Goal: Task Accomplishment & Management: Complete application form

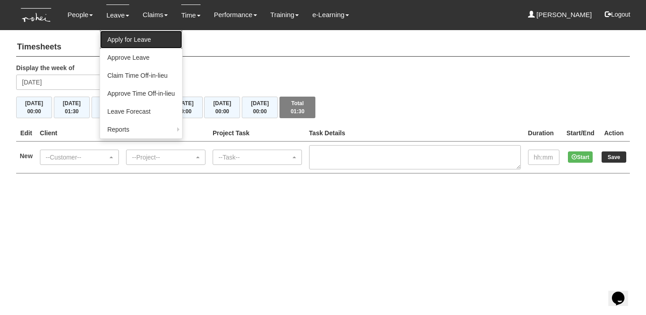
click at [145, 37] on link "Apply for Leave" at bounding box center [141, 40] width 82 height 18
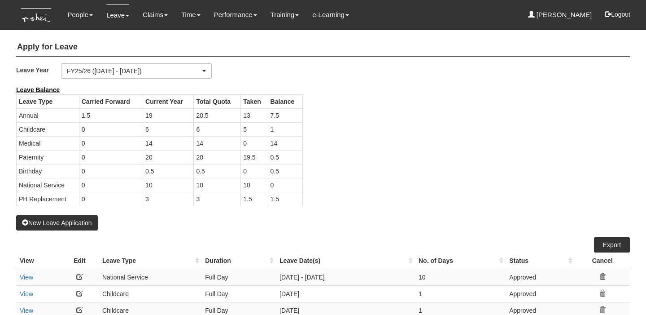
select select "50"
click at [89, 223] on button "New Leave Application" at bounding box center [57, 222] width 82 height 15
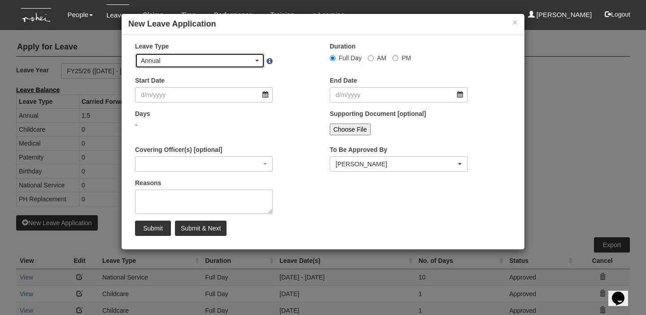
click at [246, 59] on div "Annual" at bounding box center [197, 60] width 113 height 9
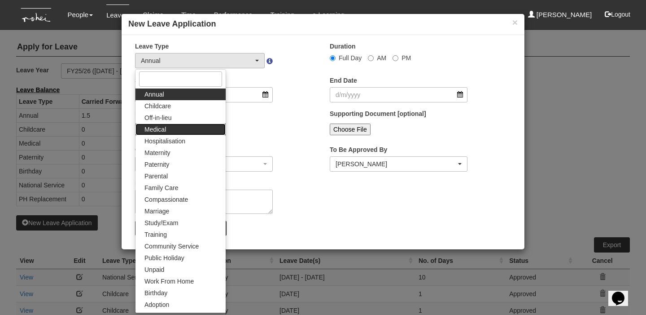
click at [191, 128] on link "Medical" at bounding box center [181, 129] width 90 height 12
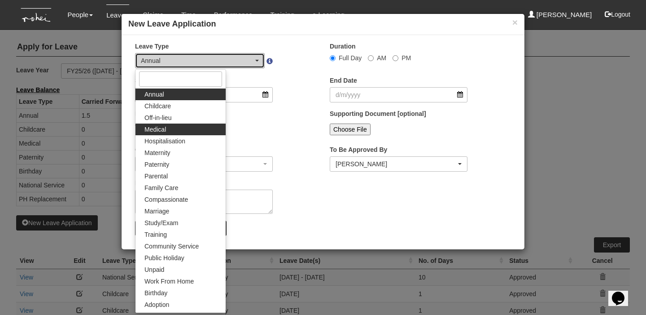
select select "4"
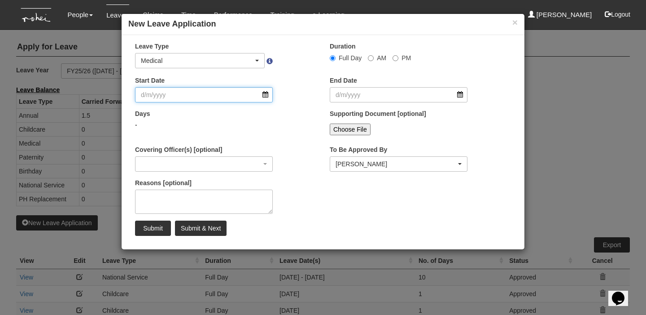
click at [218, 97] on input "Start Date" at bounding box center [204, 94] width 138 height 15
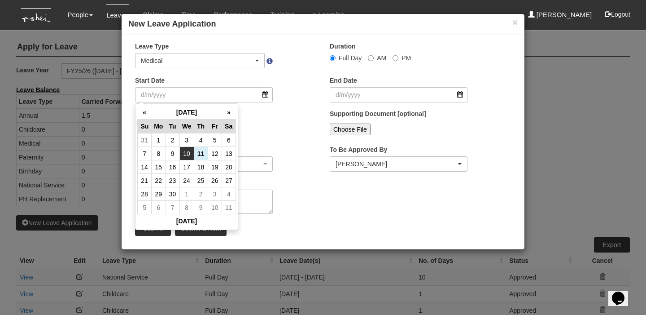
click at [188, 155] on td "10" at bounding box center [187, 153] width 14 height 13
type input "10/9/2025"
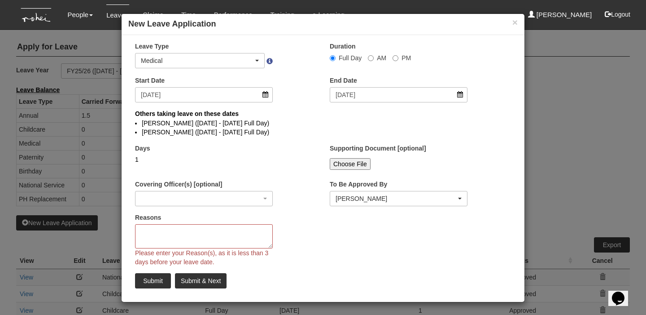
select select
click at [207, 231] on textarea "Reasons" at bounding box center [204, 236] width 138 height 24
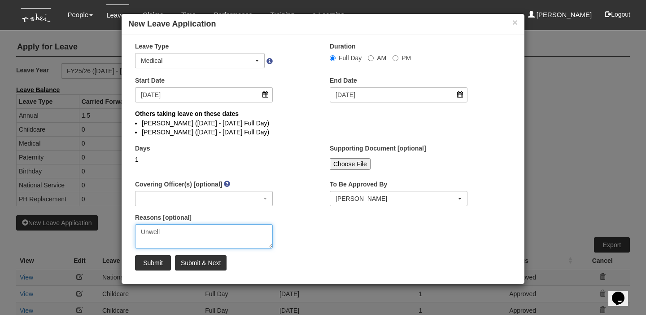
type textarea "Unwell"
click at [152, 261] on input "Submit" at bounding box center [153, 262] width 36 height 15
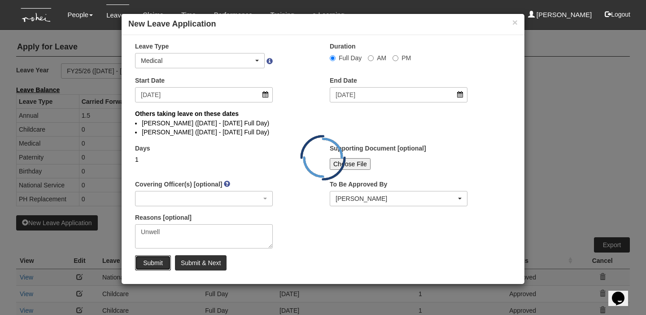
select select "1"
select select
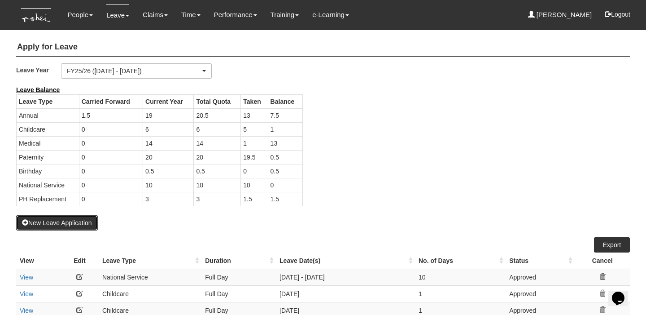
select select "50"
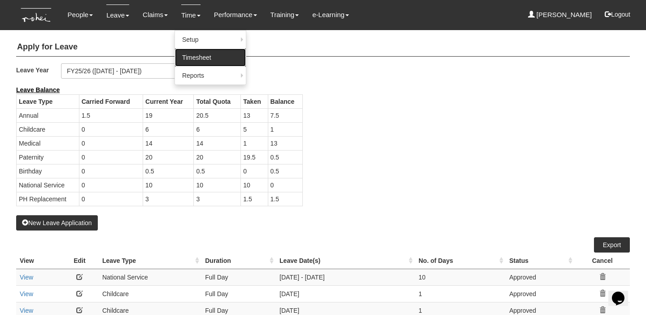
click at [184, 60] on link "Timesheet" at bounding box center [210, 57] width 71 height 18
